Goal: Transaction & Acquisition: Purchase product/service

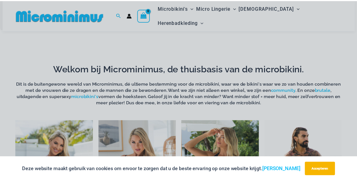
scroll to position [315, 0]
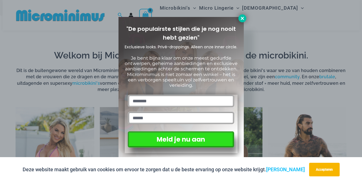
click at [242, 19] on icon at bounding box center [242, 18] width 3 height 3
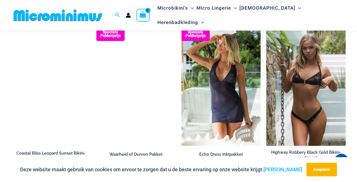
scroll to position [603, 0]
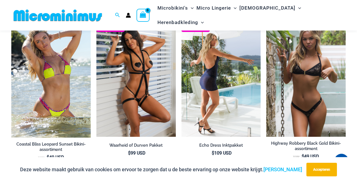
click at [217, 77] on img at bounding box center [221, 77] width 79 height 119
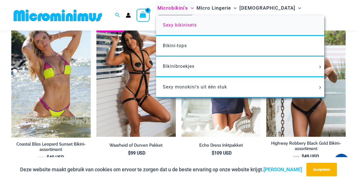
click at [197, 25] on font "Sexy bikinisets" at bounding box center [180, 24] width 34 height 5
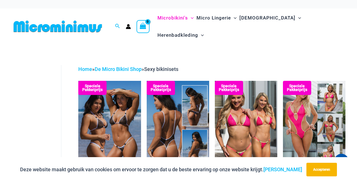
click at [185, 127] on img at bounding box center [178, 128] width 63 height 94
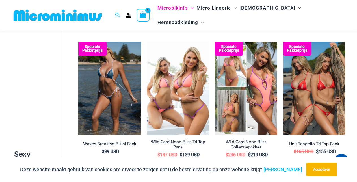
scroll to position [164, 0]
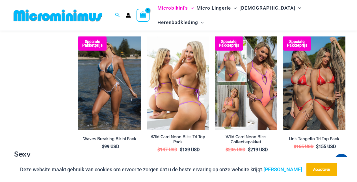
click at [192, 110] on img at bounding box center [178, 83] width 63 height 94
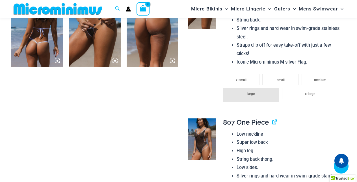
scroll to position [638, 0]
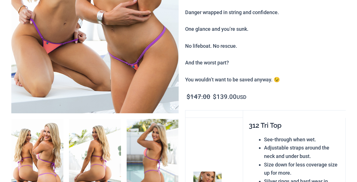
scroll to position [242, 0]
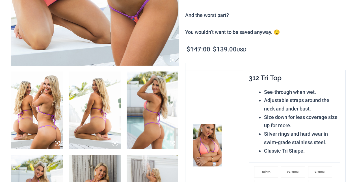
click at [153, 115] on img at bounding box center [153, 111] width 52 height 78
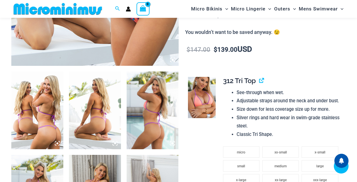
click at [155, 115] on img at bounding box center [153, 111] width 52 height 78
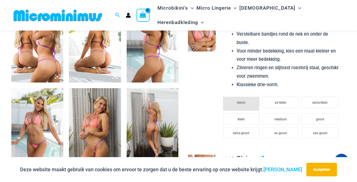
scroll to position [266, 0]
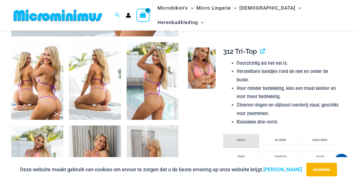
click at [37, 94] on img at bounding box center [37, 81] width 52 height 78
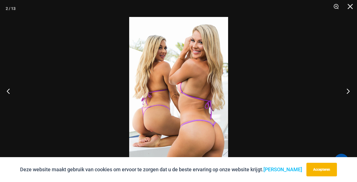
click at [349, 91] on button "Volgende" at bounding box center [346, 91] width 21 height 28
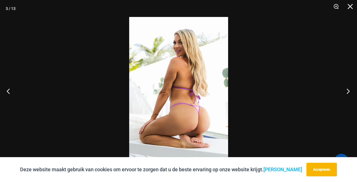
click at [349, 91] on button "Volgende" at bounding box center [346, 91] width 21 height 28
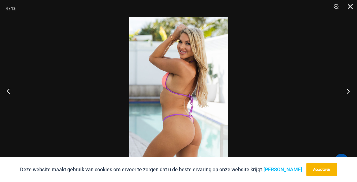
click at [349, 91] on button "Volgende" at bounding box center [346, 91] width 21 height 28
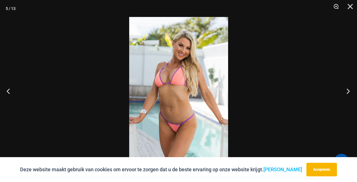
click at [349, 91] on button "Volgende" at bounding box center [346, 91] width 21 height 28
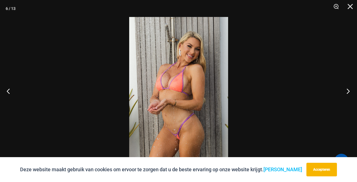
click at [349, 91] on button "Volgende" at bounding box center [346, 91] width 21 height 28
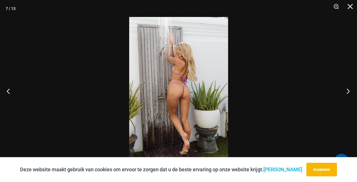
click at [349, 91] on button "Volgende" at bounding box center [346, 91] width 21 height 28
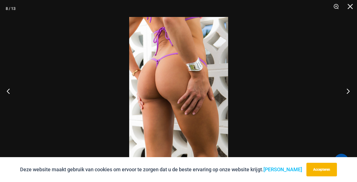
click at [349, 91] on button "Volgende" at bounding box center [346, 91] width 21 height 28
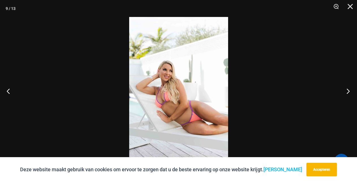
click at [349, 91] on button "Volgende" at bounding box center [346, 91] width 21 height 28
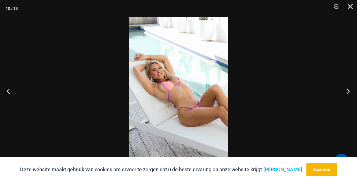
click at [349, 91] on button "Volgende" at bounding box center [346, 91] width 21 height 28
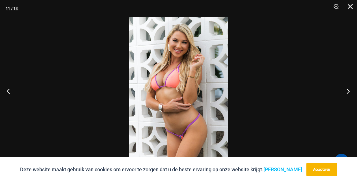
click at [349, 91] on button "Volgende" at bounding box center [346, 91] width 21 height 28
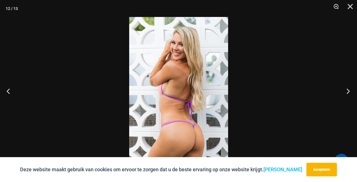
click at [349, 91] on button "Volgende" at bounding box center [346, 91] width 21 height 28
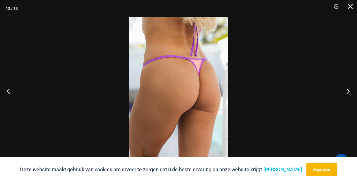
click at [349, 91] on button "Volgende" at bounding box center [346, 91] width 21 height 28
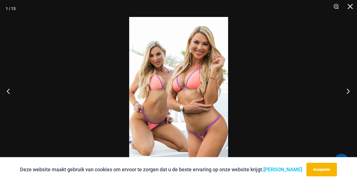
click at [348, 91] on button "Volgende" at bounding box center [346, 91] width 21 height 28
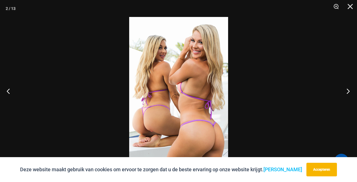
click at [348, 91] on button "Volgende" at bounding box center [346, 91] width 21 height 28
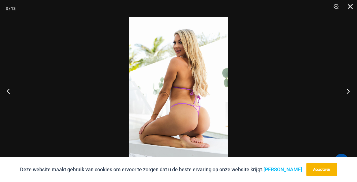
click at [348, 91] on button "Volgende" at bounding box center [346, 91] width 21 height 28
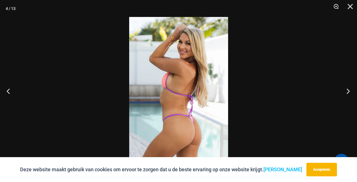
click at [348, 91] on button "Volgende" at bounding box center [346, 91] width 21 height 28
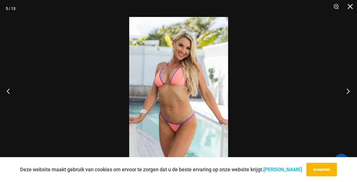
click at [348, 91] on button "Volgende" at bounding box center [346, 91] width 21 height 28
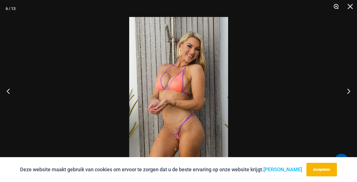
click at [336, 6] on button "Zoom" at bounding box center [334, 8] width 14 height 17
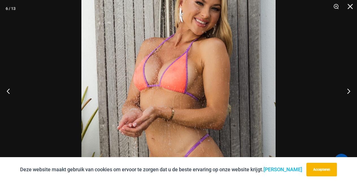
scroll to position [647, 0]
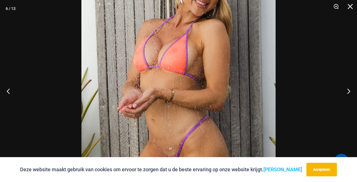
drag, startPoint x: 315, startPoint y: 138, endPoint x: 300, endPoint y: 134, distance: 15.7
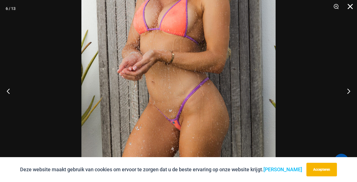
click at [350, 7] on button "Dichtbij" at bounding box center [348, 8] width 14 height 17
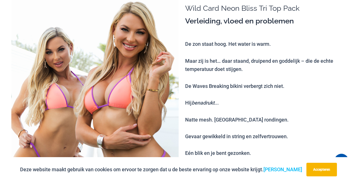
scroll to position [0, 0]
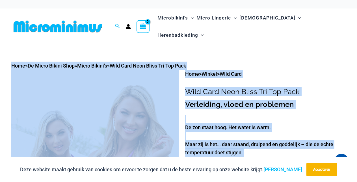
drag, startPoint x: 356, startPoint y: 15, endPoint x: 362, endPoint y: 35, distance: 20.2
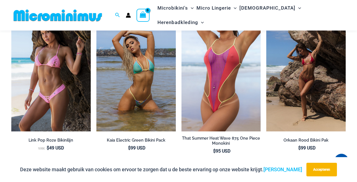
scroll to position [1227, 0]
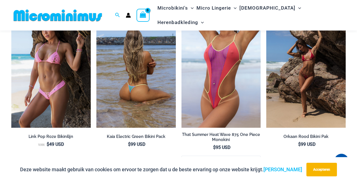
click at [133, 111] on img at bounding box center [135, 68] width 79 height 119
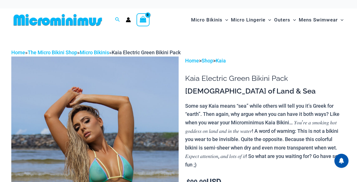
scroll to position [25, 0]
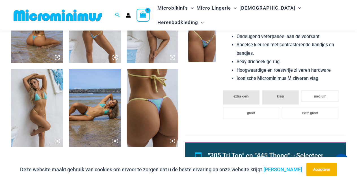
scroll to position [244, 0]
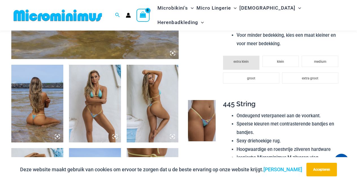
click at [100, 100] on img at bounding box center [95, 104] width 52 height 78
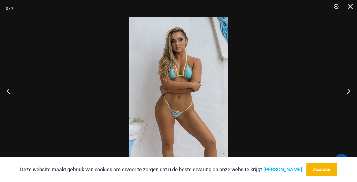
click at [336, 6] on button "Zoom" at bounding box center [334, 8] width 14 height 17
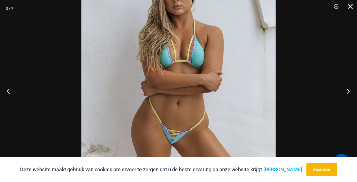
click at [349, 92] on button "Volgende" at bounding box center [346, 91] width 21 height 28
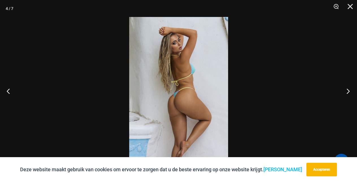
click at [349, 92] on button "Volgende" at bounding box center [346, 91] width 21 height 28
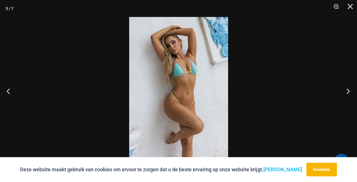
click at [349, 92] on button "Volgende" at bounding box center [346, 91] width 21 height 28
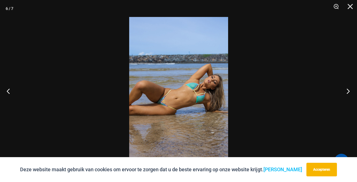
click at [349, 92] on button "Volgende" at bounding box center [346, 91] width 21 height 28
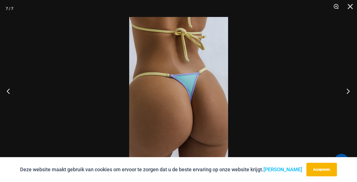
click at [349, 92] on button "Volgende" at bounding box center [346, 91] width 21 height 28
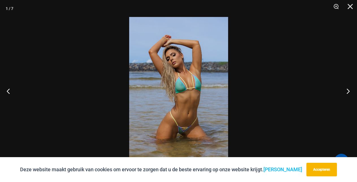
click at [349, 92] on button "Volgende" at bounding box center [346, 91] width 21 height 28
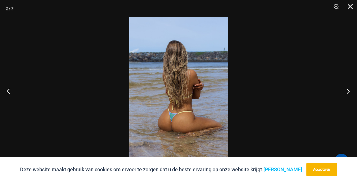
click at [349, 92] on button "Volgende" at bounding box center [346, 91] width 21 height 28
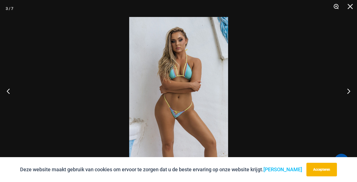
click at [337, 7] on button "Zoom" at bounding box center [334, 8] width 14 height 17
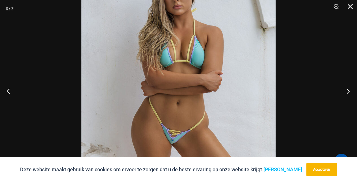
click at [348, 92] on button "Volgende" at bounding box center [346, 91] width 21 height 28
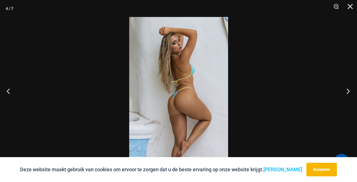
click at [348, 92] on button "Volgende" at bounding box center [346, 91] width 21 height 28
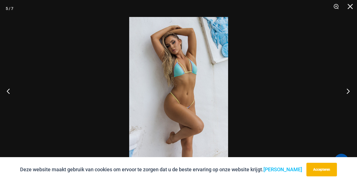
click at [348, 91] on button "Volgende" at bounding box center [346, 91] width 21 height 28
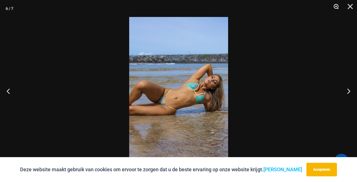
click at [337, 8] on button "Zoom" at bounding box center [334, 8] width 14 height 17
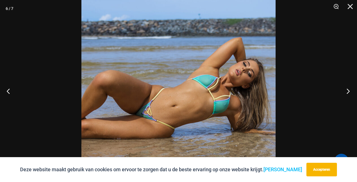
click at [348, 91] on button "Volgende" at bounding box center [346, 91] width 21 height 28
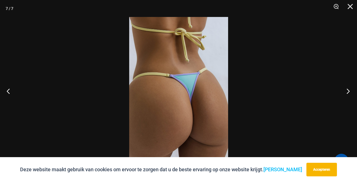
click at [348, 91] on button "Volgende" at bounding box center [346, 91] width 21 height 28
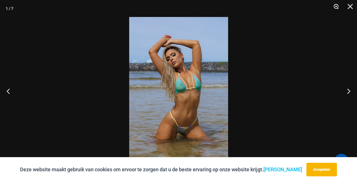
click at [337, 7] on button "Zoom" at bounding box center [334, 8] width 14 height 17
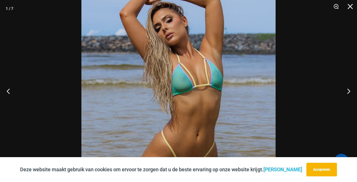
scroll to position [364, 0]
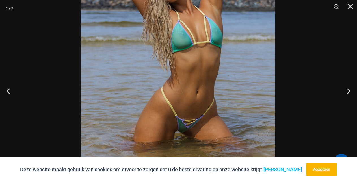
click at [264, 25] on img at bounding box center [178, 47] width 194 height 291
click at [347, 91] on button "Volgende" at bounding box center [346, 91] width 21 height 28
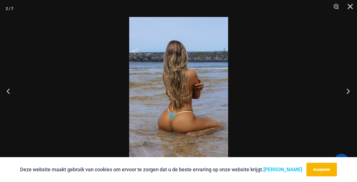
click at [347, 91] on button "Volgende" at bounding box center [346, 91] width 21 height 28
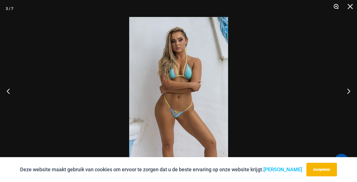
click at [336, 7] on button "Zoom" at bounding box center [334, 8] width 14 height 17
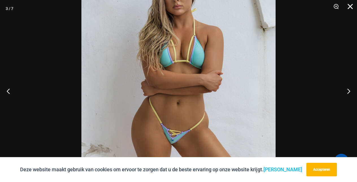
click at [349, 6] on button "Dichtbij" at bounding box center [348, 8] width 14 height 17
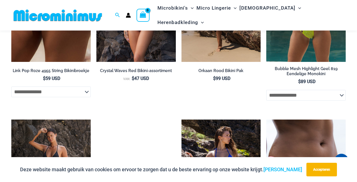
scroll to position [1279, 0]
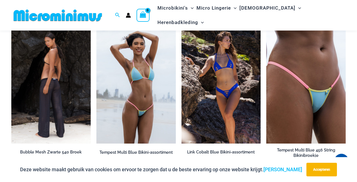
click at [47, 130] on img at bounding box center [50, 84] width 79 height 119
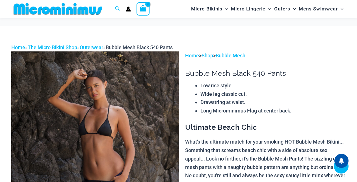
scroll to position [99, 0]
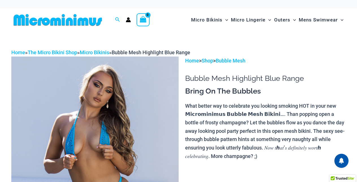
scroll to position [40, 0]
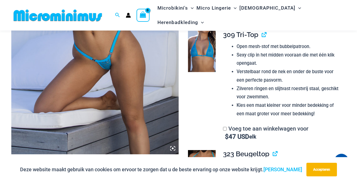
scroll to position [116, 0]
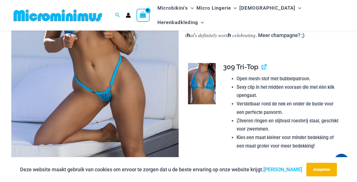
click at [104, 66] on img at bounding box center [94, 61] width 167 height 251
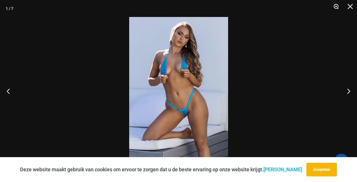
click at [336, 5] on button "Zoom" at bounding box center [334, 8] width 14 height 17
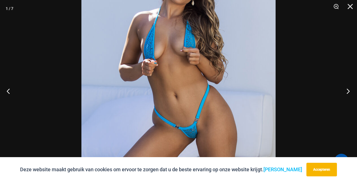
click at [350, 92] on button "Volgende" at bounding box center [346, 91] width 21 height 28
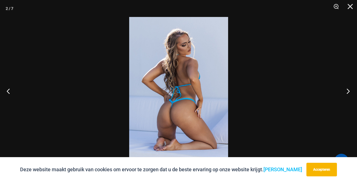
click at [350, 92] on button "Volgende" at bounding box center [346, 91] width 21 height 28
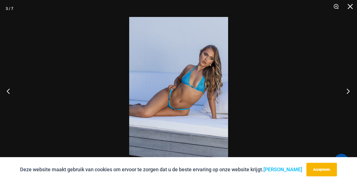
click at [350, 92] on button "Volgende" at bounding box center [346, 91] width 21 height 28
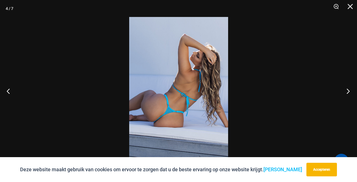
click at [350, 92] on button "Volgende" at bounding box center [346, 91] width 21 height 28
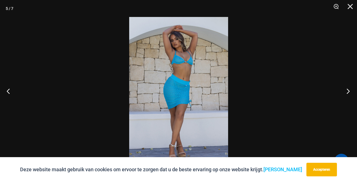
click at [350, 92] on button "Volgende" at bounding box center [346, 91] width 21 height 28
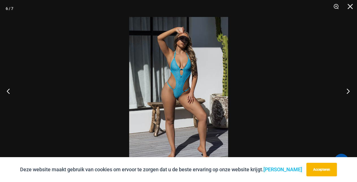
click at [350, 92] on button "Volgende" at bounding box center [346, 91] width 21 height 28
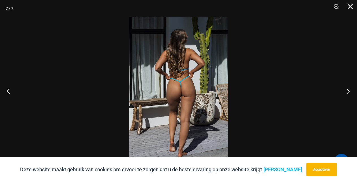
click at [350, 92] on button "Volgende" at bounding box center [346, 91] width 21 height 28
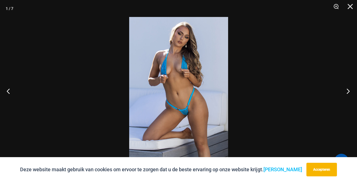
click at [350, 92] on button "Volgende" at bounding box center [346, 91] width 21 height 28
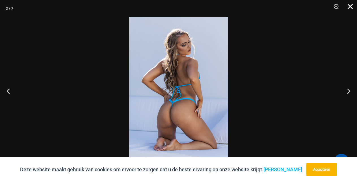
click at [351, 8] on button "Dichtbij" at bounding box center [348, 8] width 14 height 17
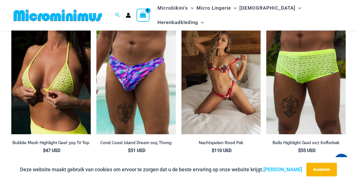
scroll to position [1486, 0]
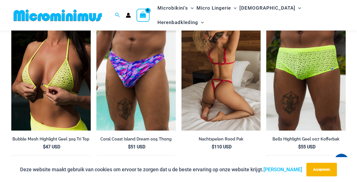
click at [215, 104] on img at bounding box center [221, 70] width 79 height 119
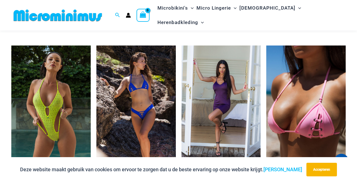
scroll to position [1456, 0]
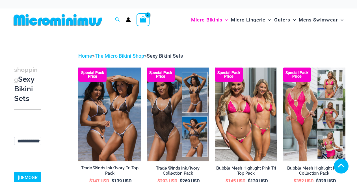
scroll to position [164, 0]
